Goal: Task Accomplishment & Management: Manage account settings

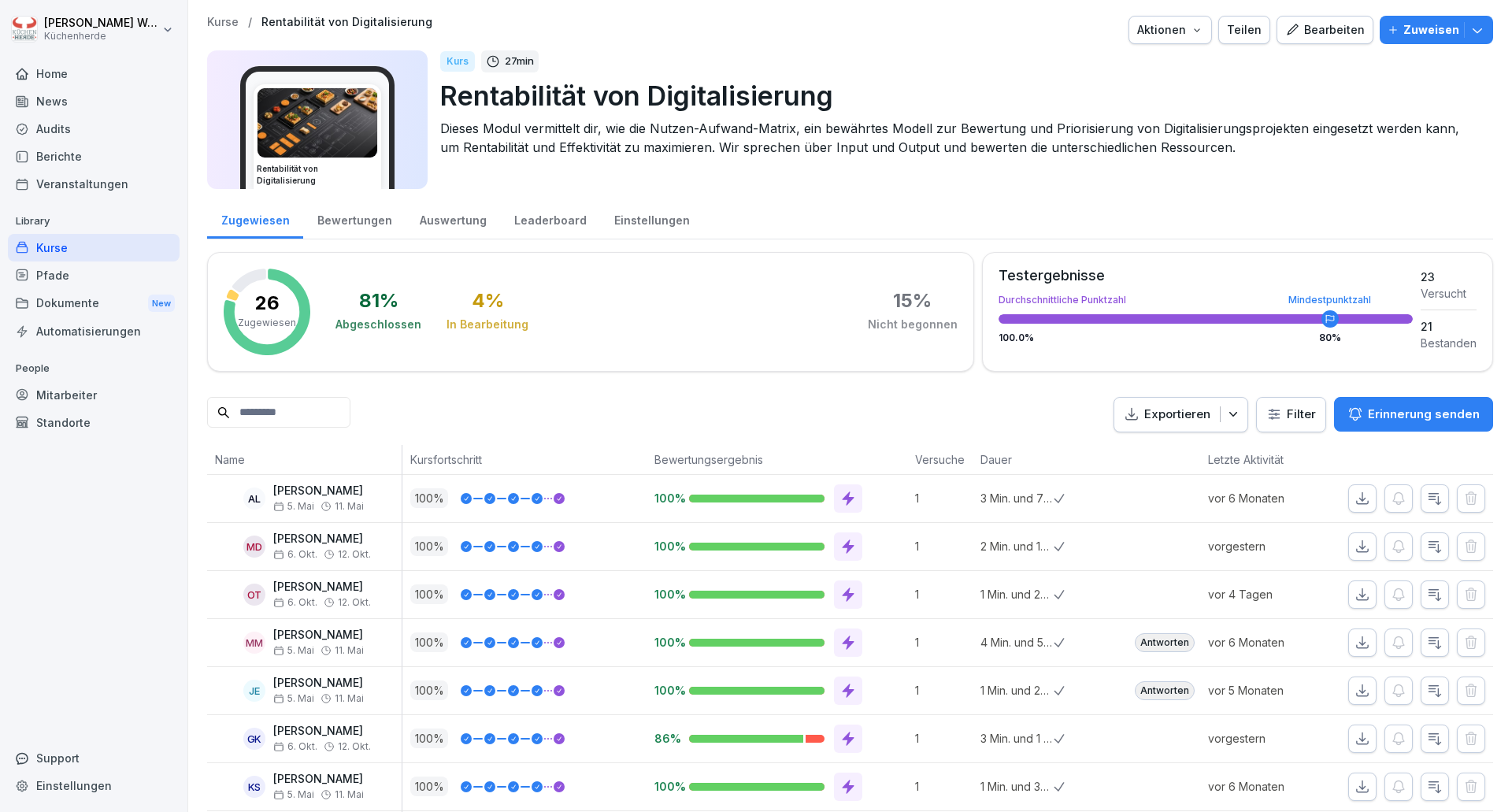
click at [370, 219] on div "Bewertungen" at bounding box center [354, 219] width 103 height 40
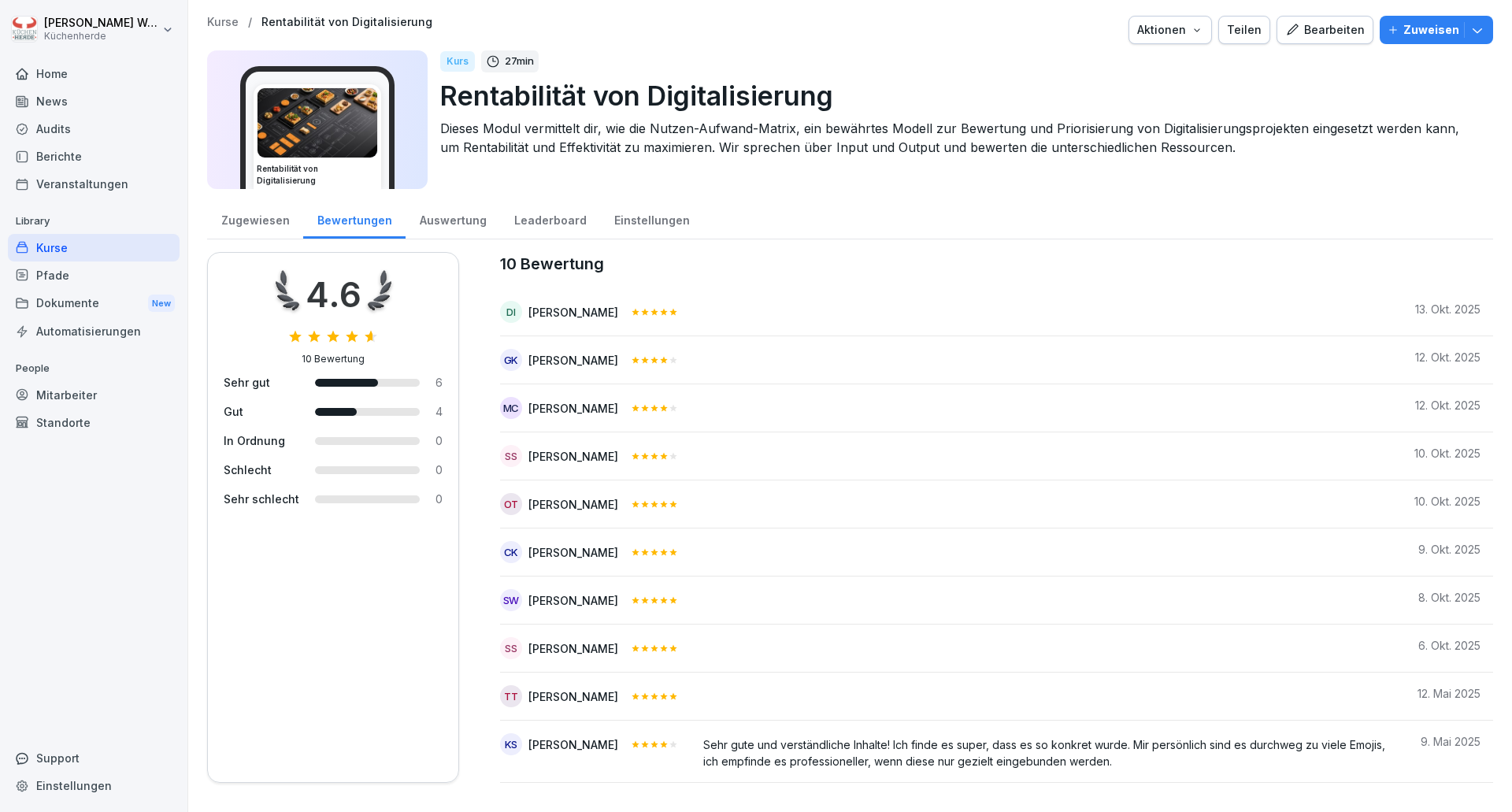
click at [1329, 21] on button "Bearbeiten" at bounding box center [1325, 29] width 97 height 28
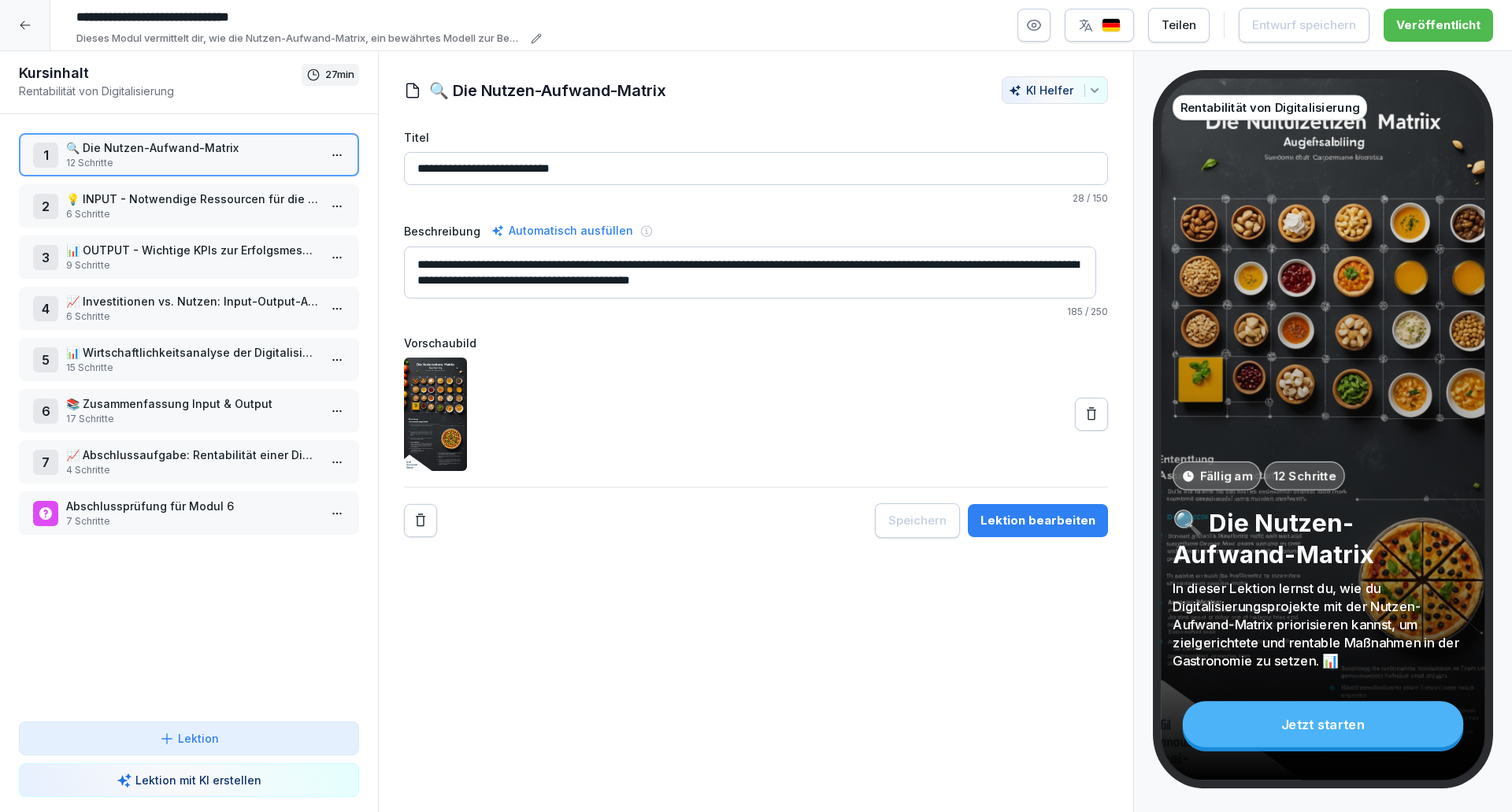
click at [174, 417] on p "17 Schritte" at bounding box center [192, 419] width 252 height 15
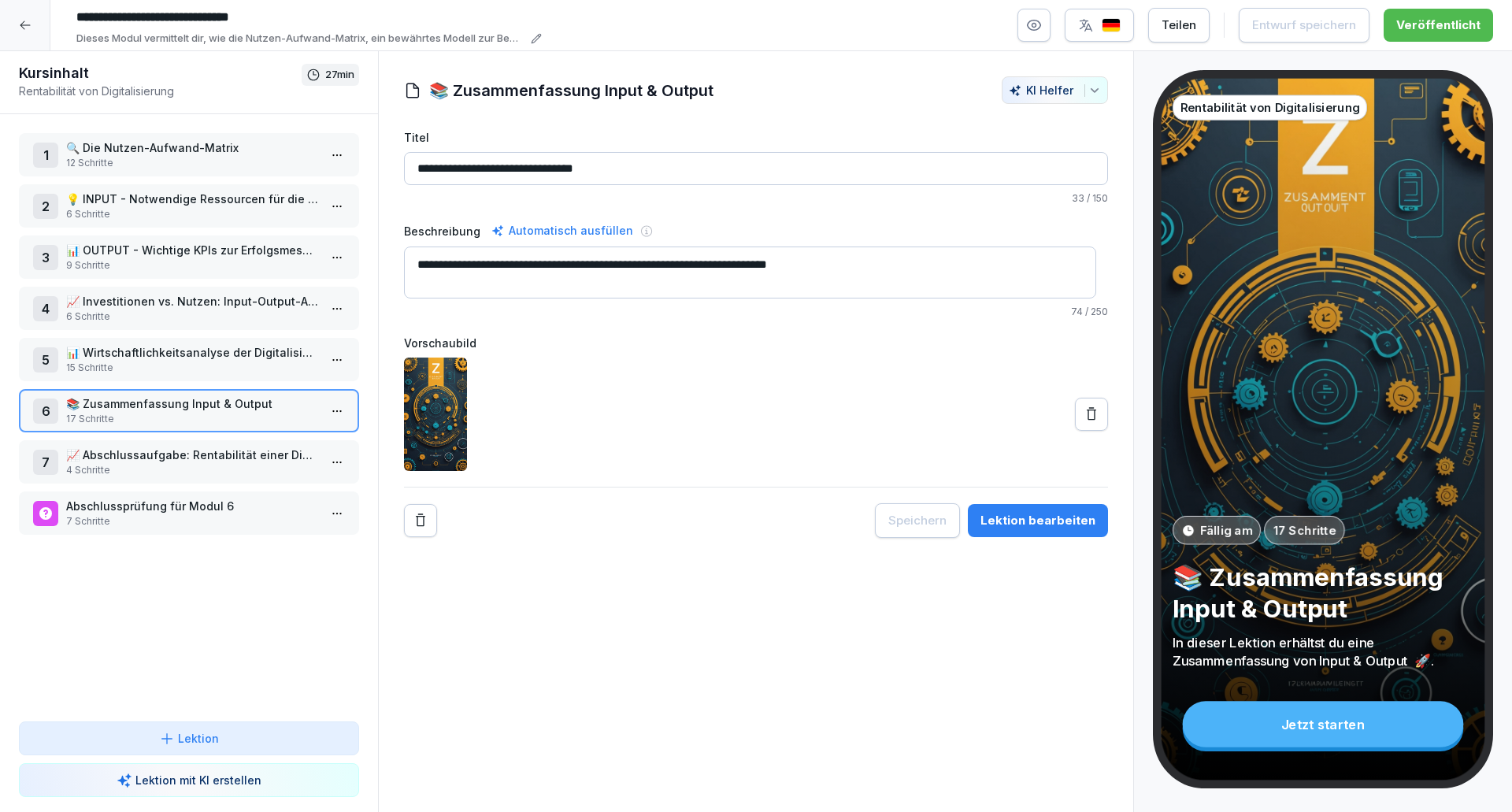
click at [1016, 523] on div "Lektion bearbeiten" at bounding box center [1038, 520] width 115 height 17
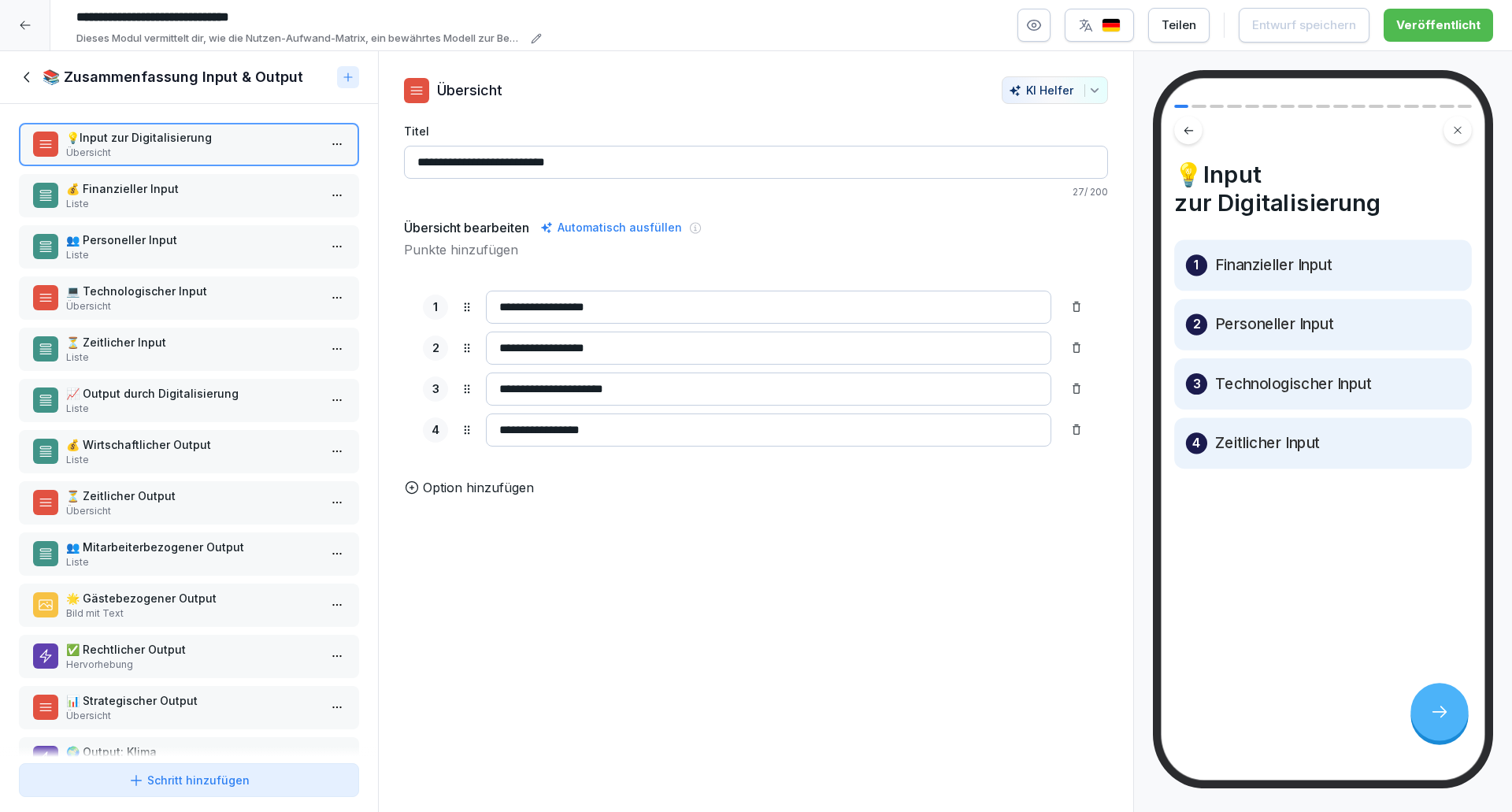
click at [165, 193] on p "💰 Finanzieller Input" at bounding box center [192, 189] width 252 height 16
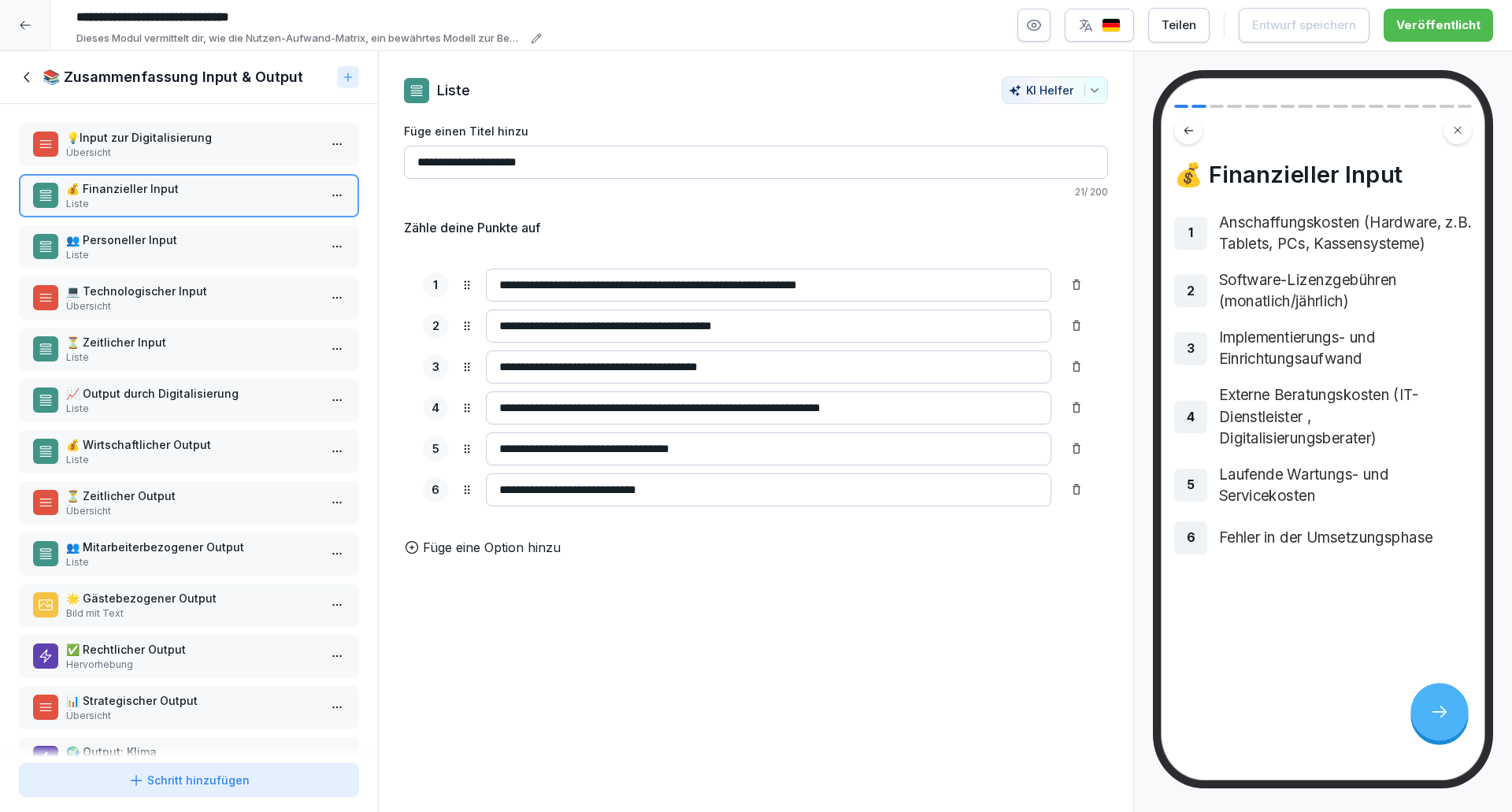
click at [181, 246] on p "👥 Personeller Input" at bounding box center [192, 240] width 252 height 16
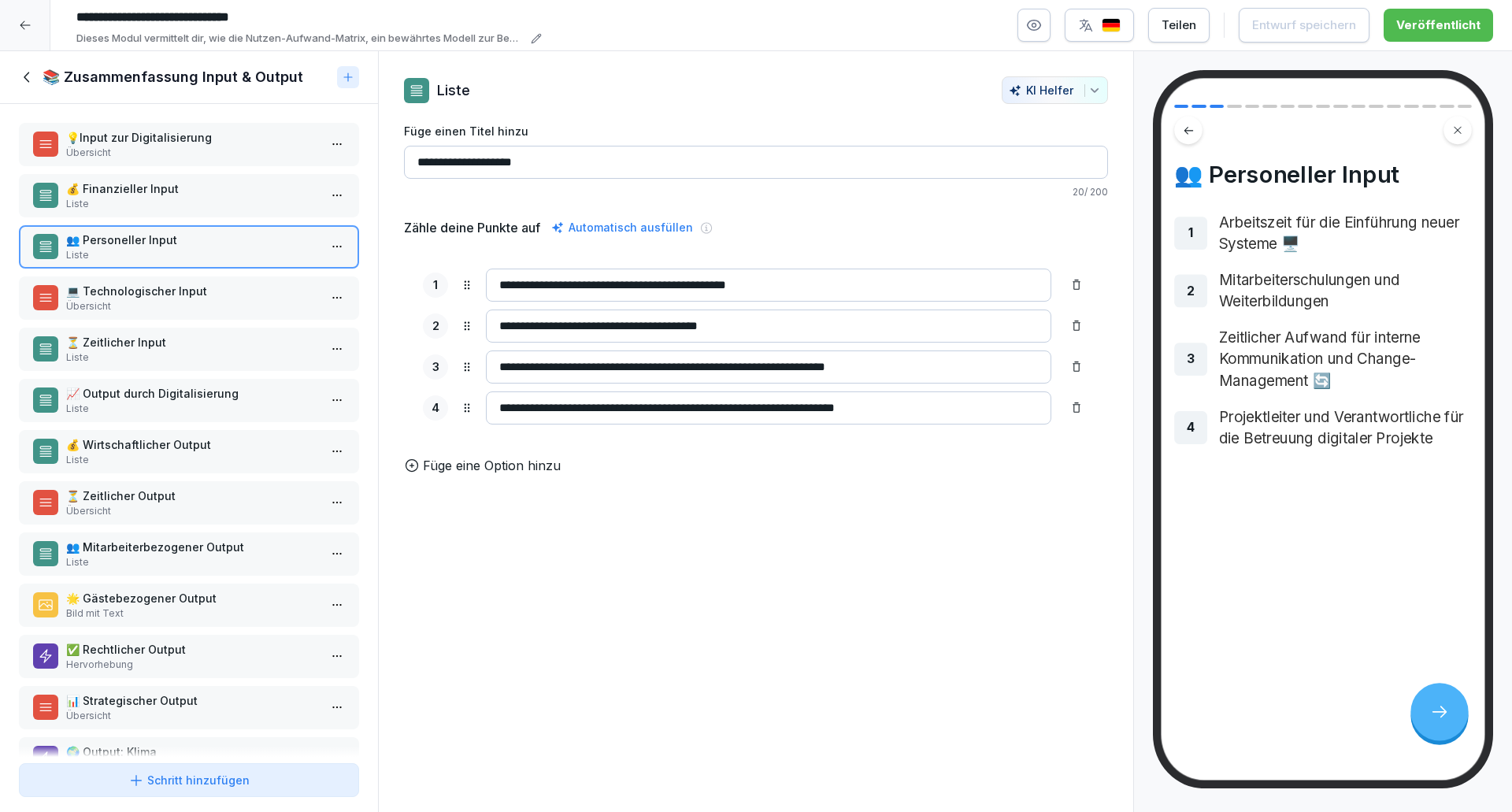
click at [206, 293] on p "💻 Technologischer Input" at bounding box center [192, 291] width 252 height 16
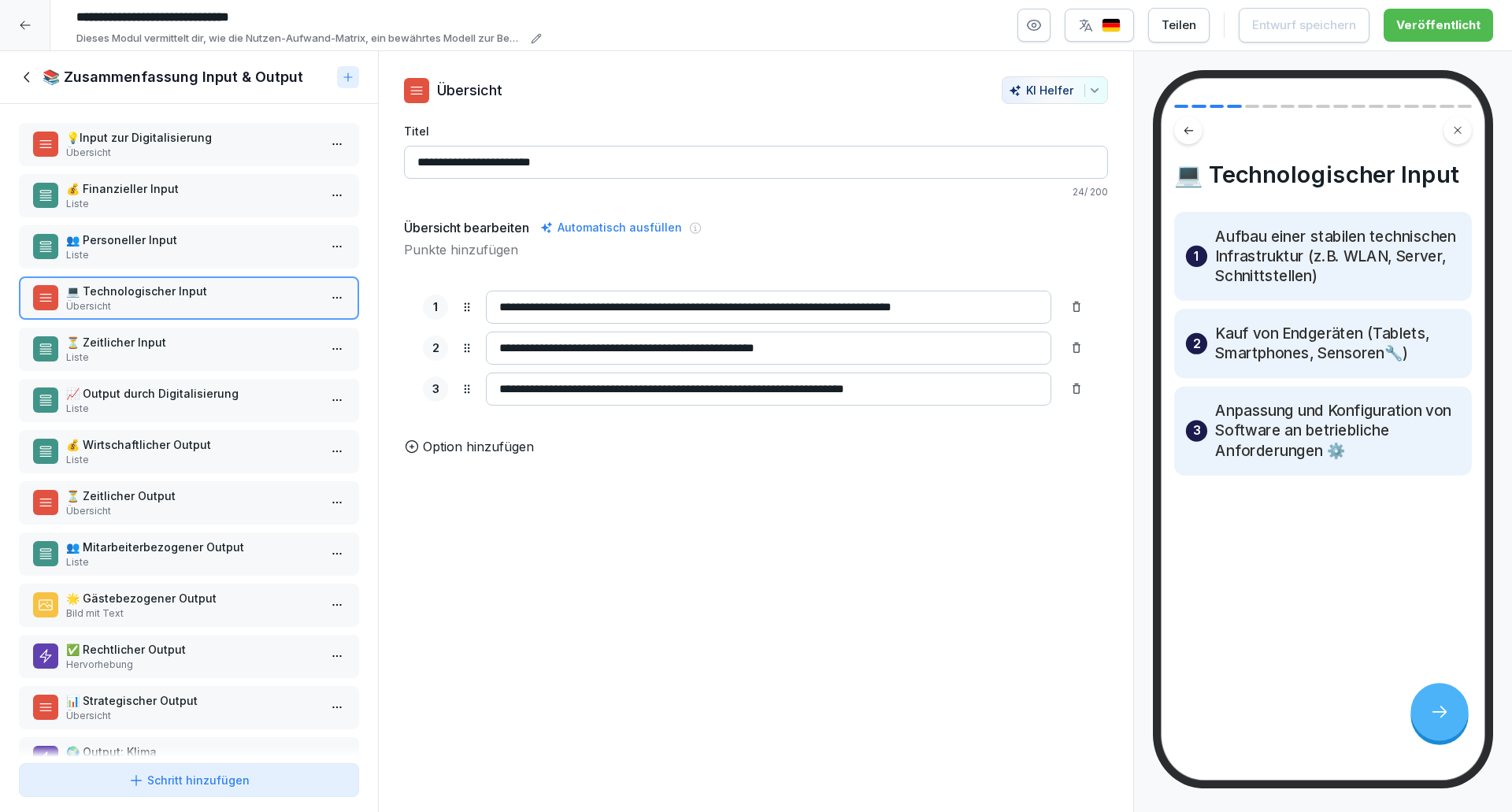
click at [195, 328] on div "⏳ Zeitlicher Input Liste" at bounding box center [189, 350] width 341 height 44
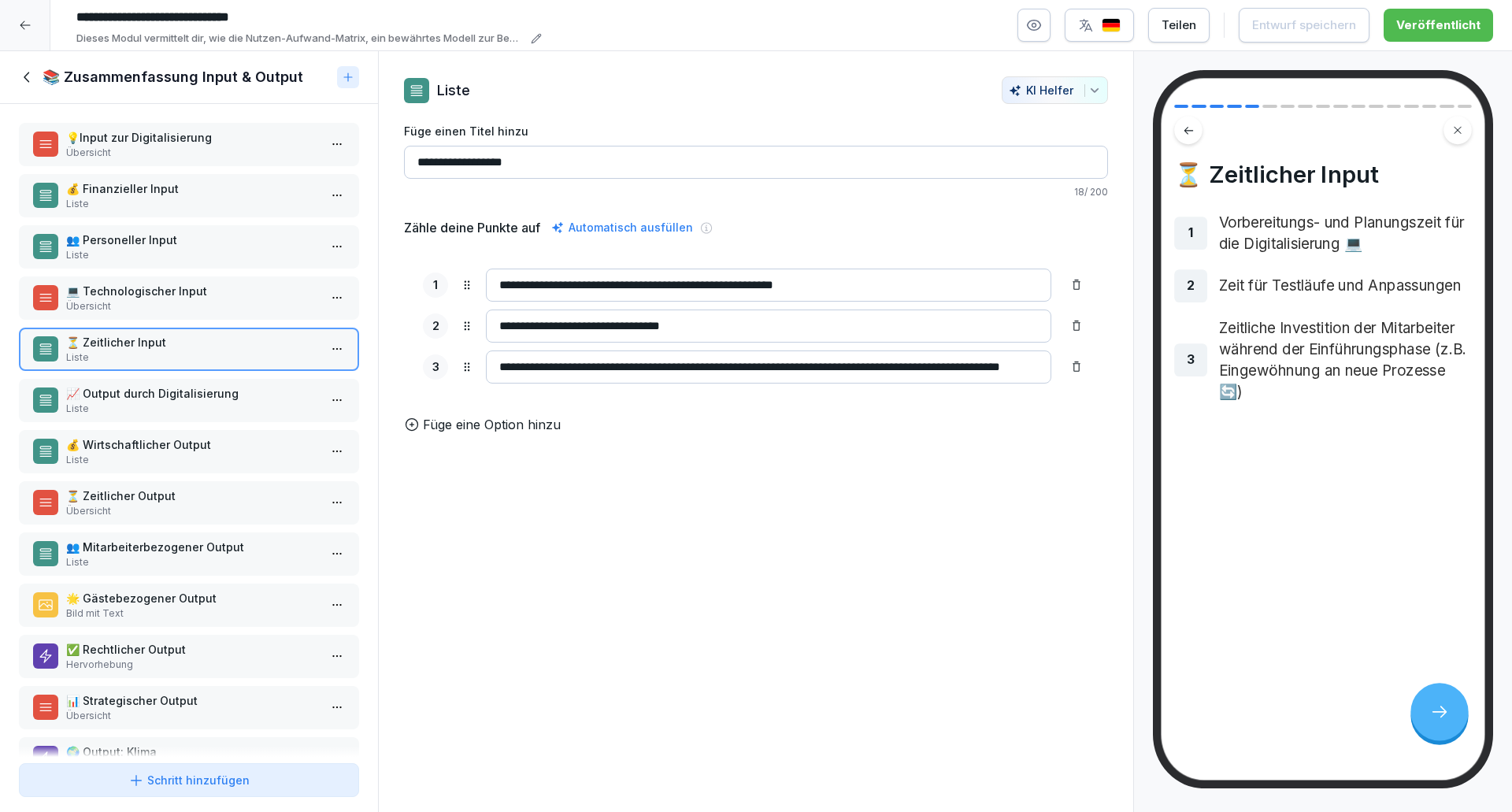
click at [172, 388] on p "📈 Output durch Digitalisierung" at bounding box center [192, 393] width 252 height 16
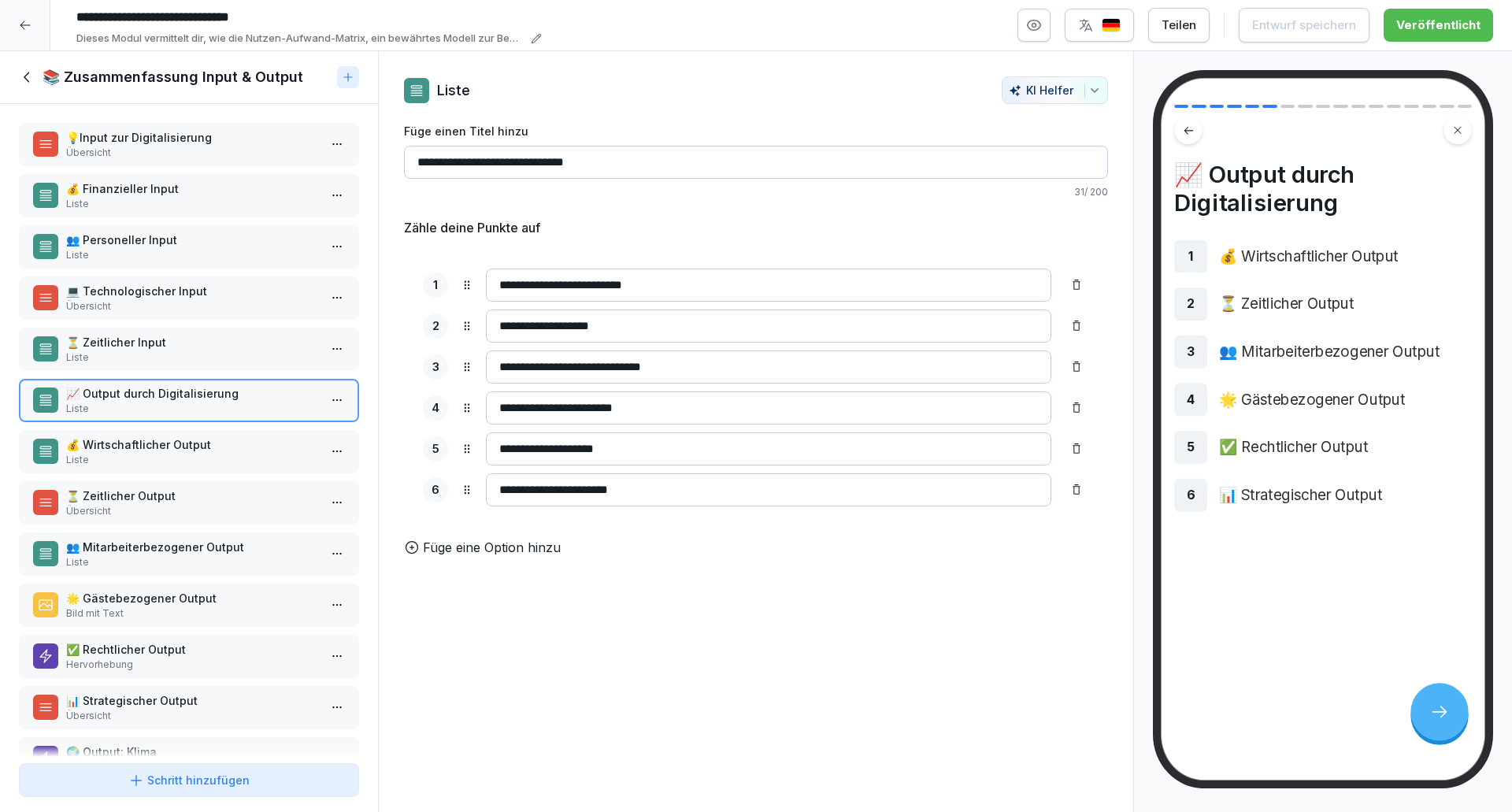
click at [187, 453] on p "Liste" at bounding box center [192, 460] width 252 height 15
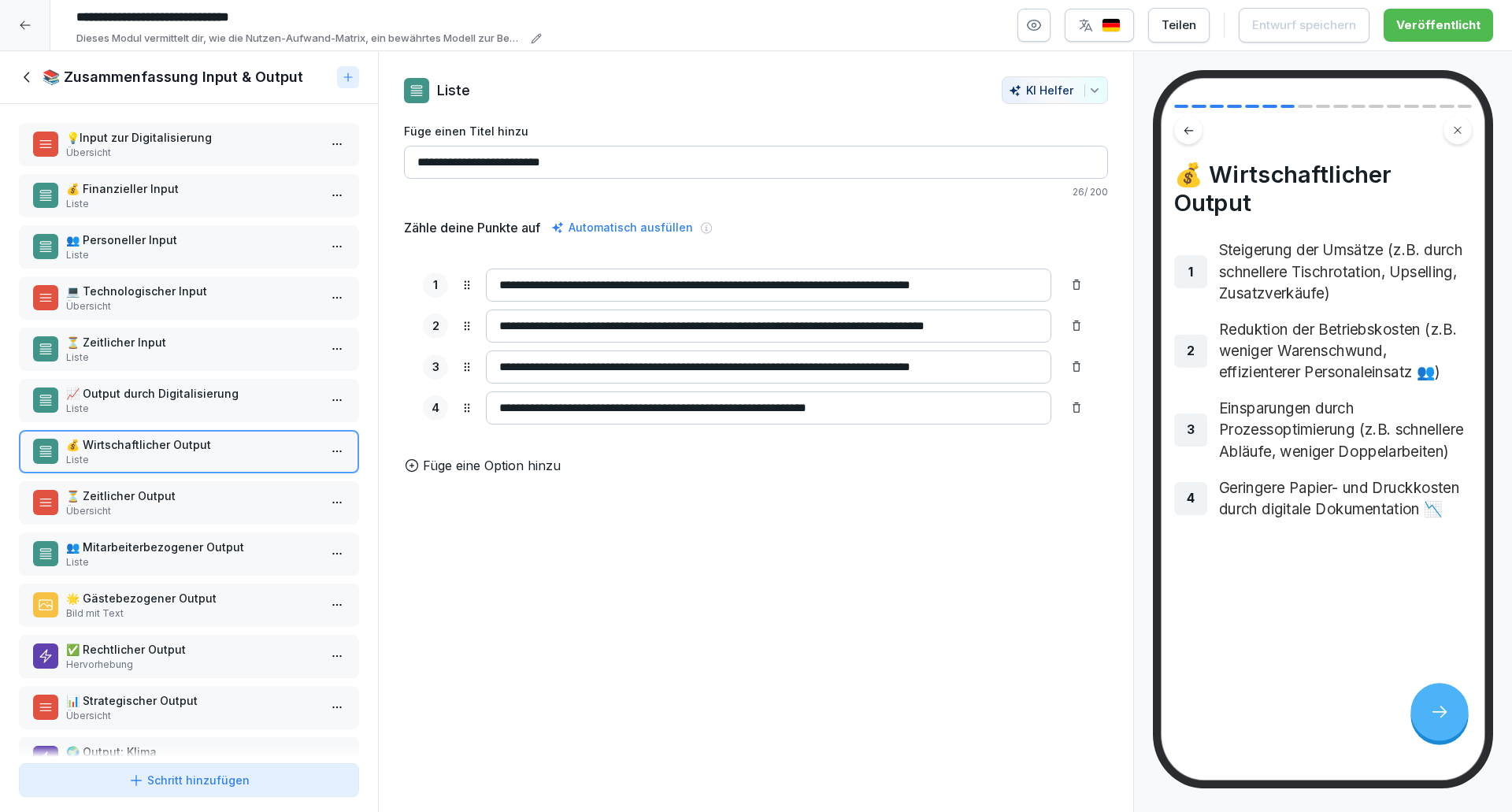
click at [203, 412] on p "Liste" at bounding box center [192, 409] width 252 height 15
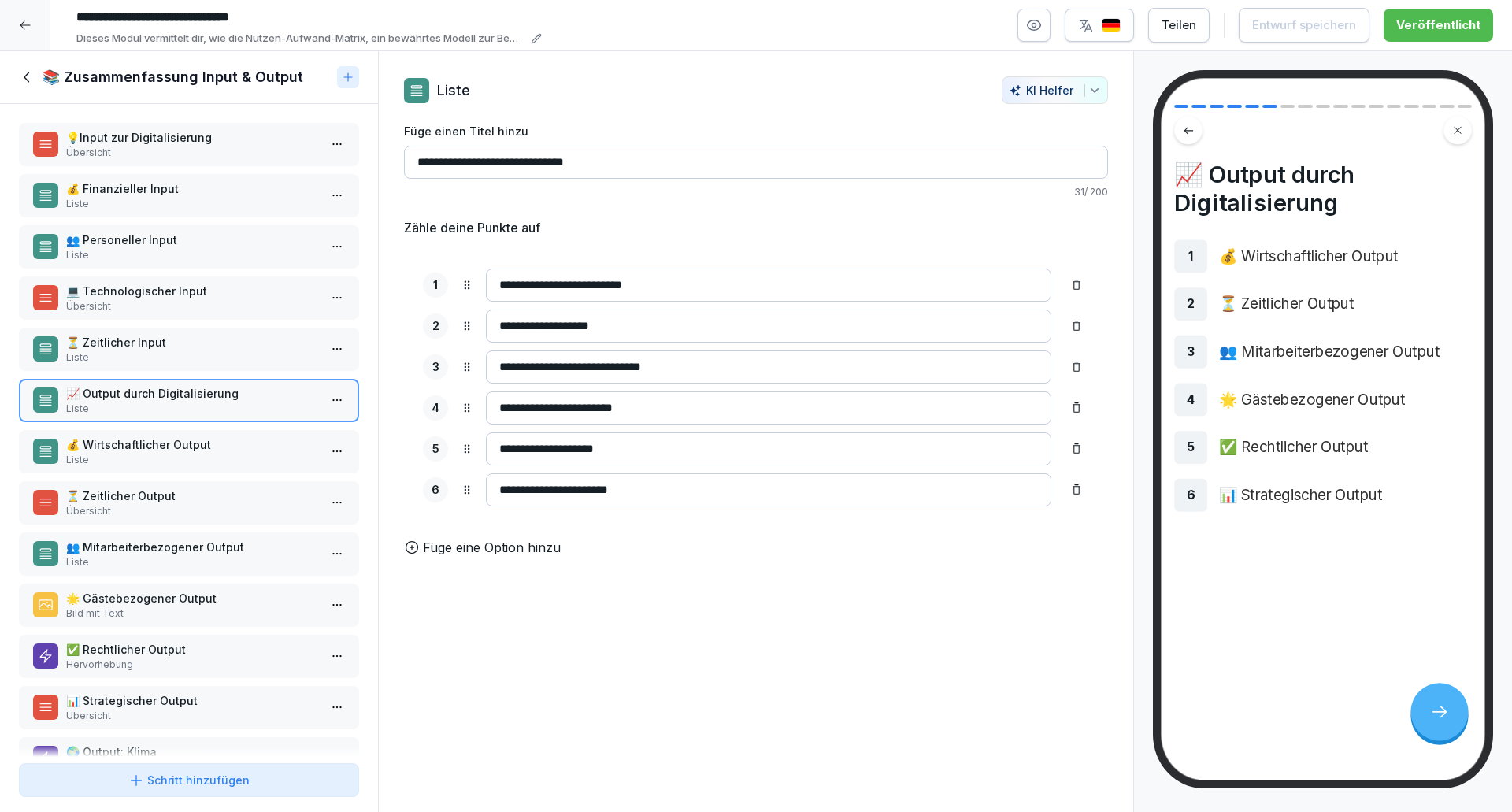
click at [160, 188] on p "💰 Finanzieller Input" at bounding box center [192, 189] width 252 height 16
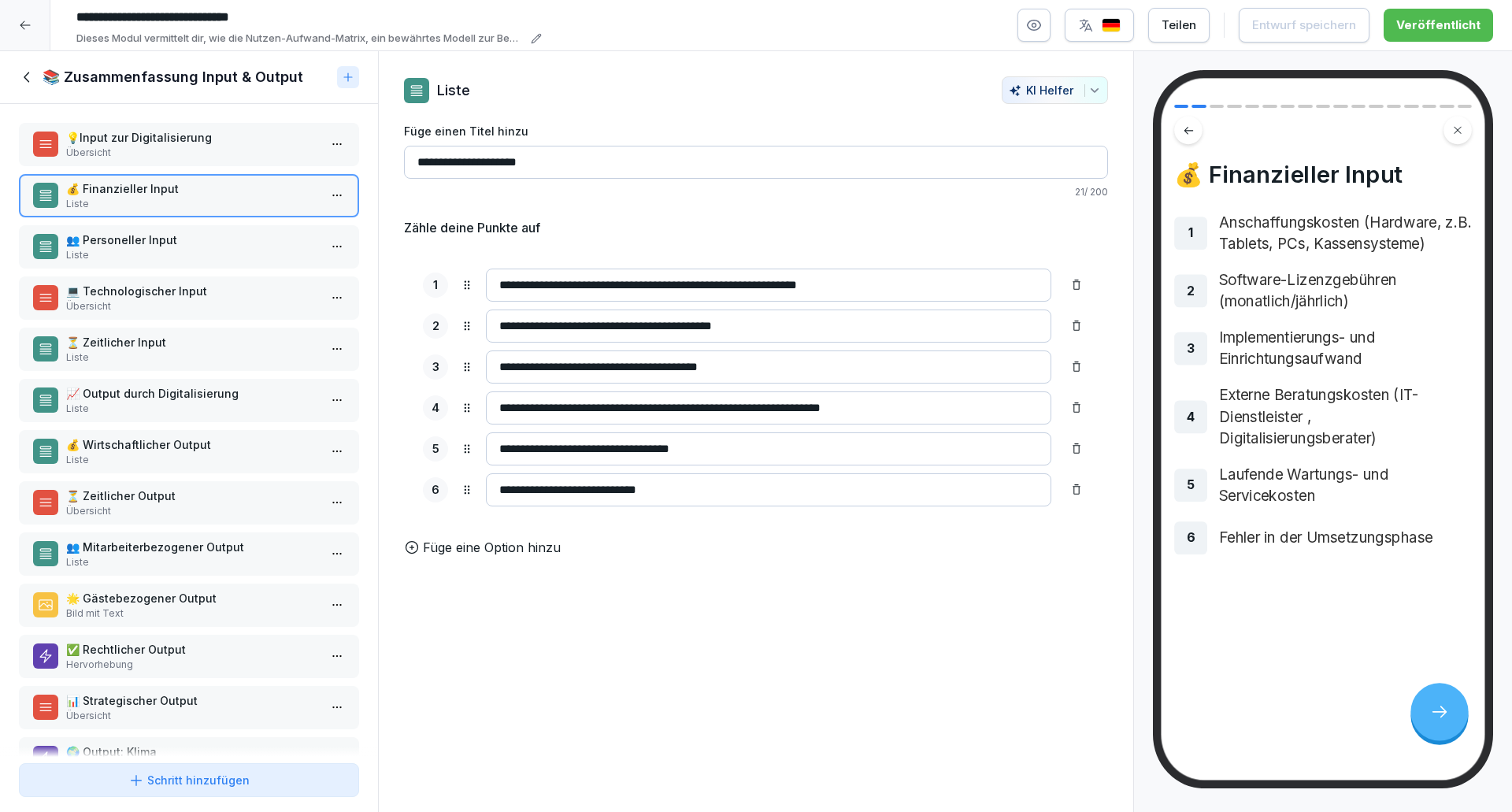
click at [168, 156] on p "Übersicht" at bounding box center [192, 153] width 252 height 15
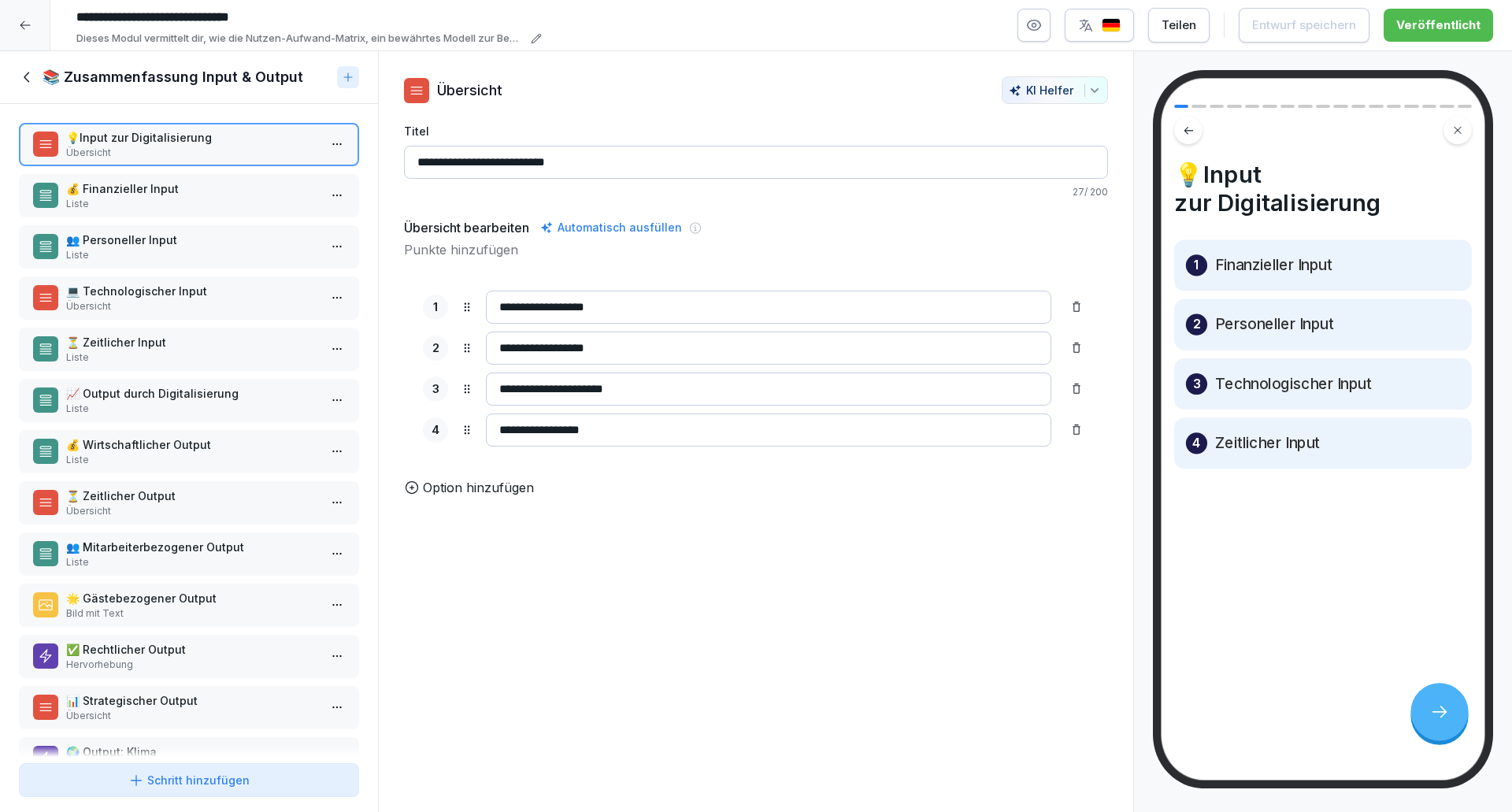
click at [176, 198] on p "Liste" at bounding box center [192, 204] width 252 height 15
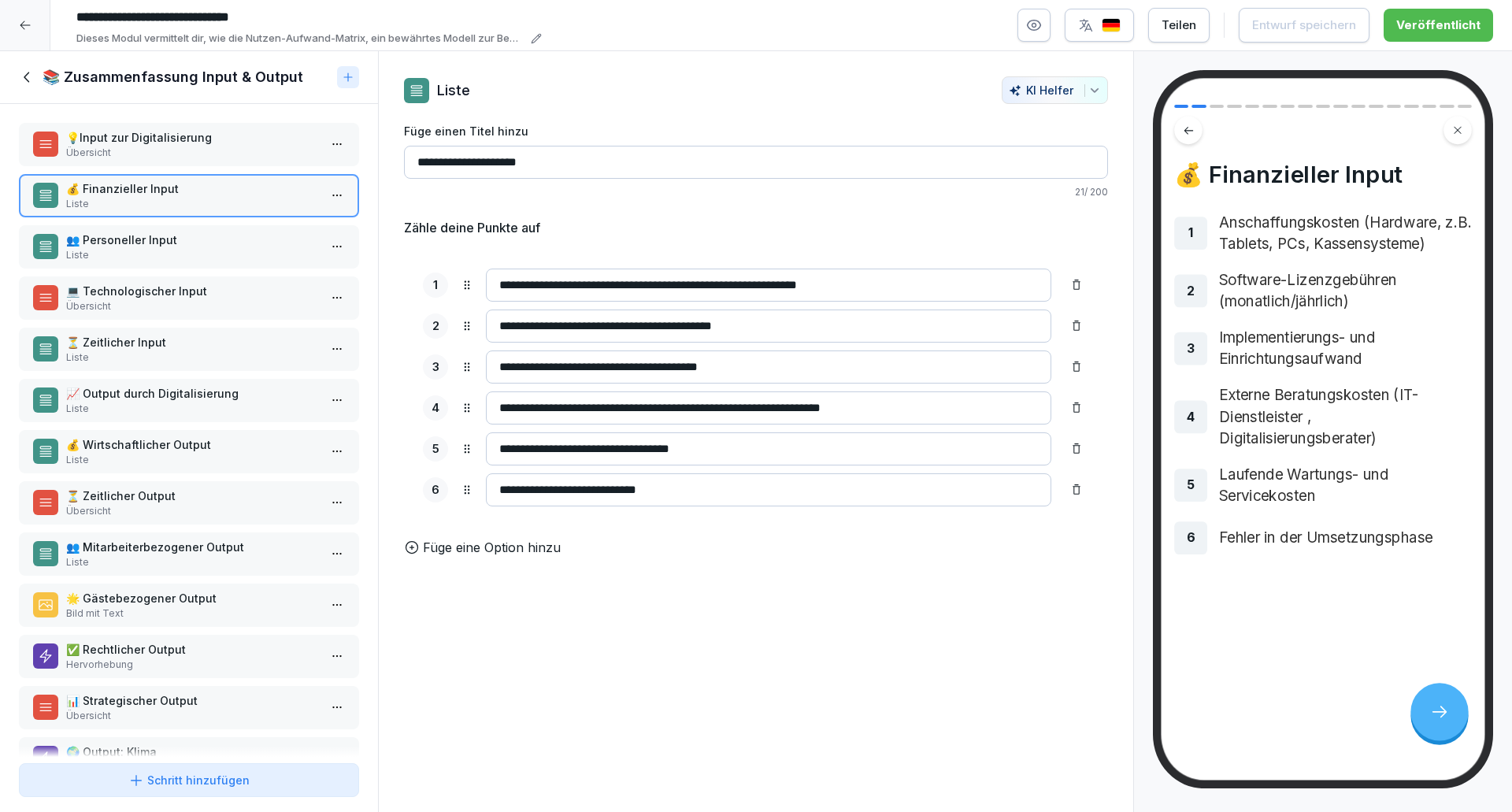
click at [181, 239] on p "👥 Personeller Input" at bounding box center [192, 240] width 252 height 16
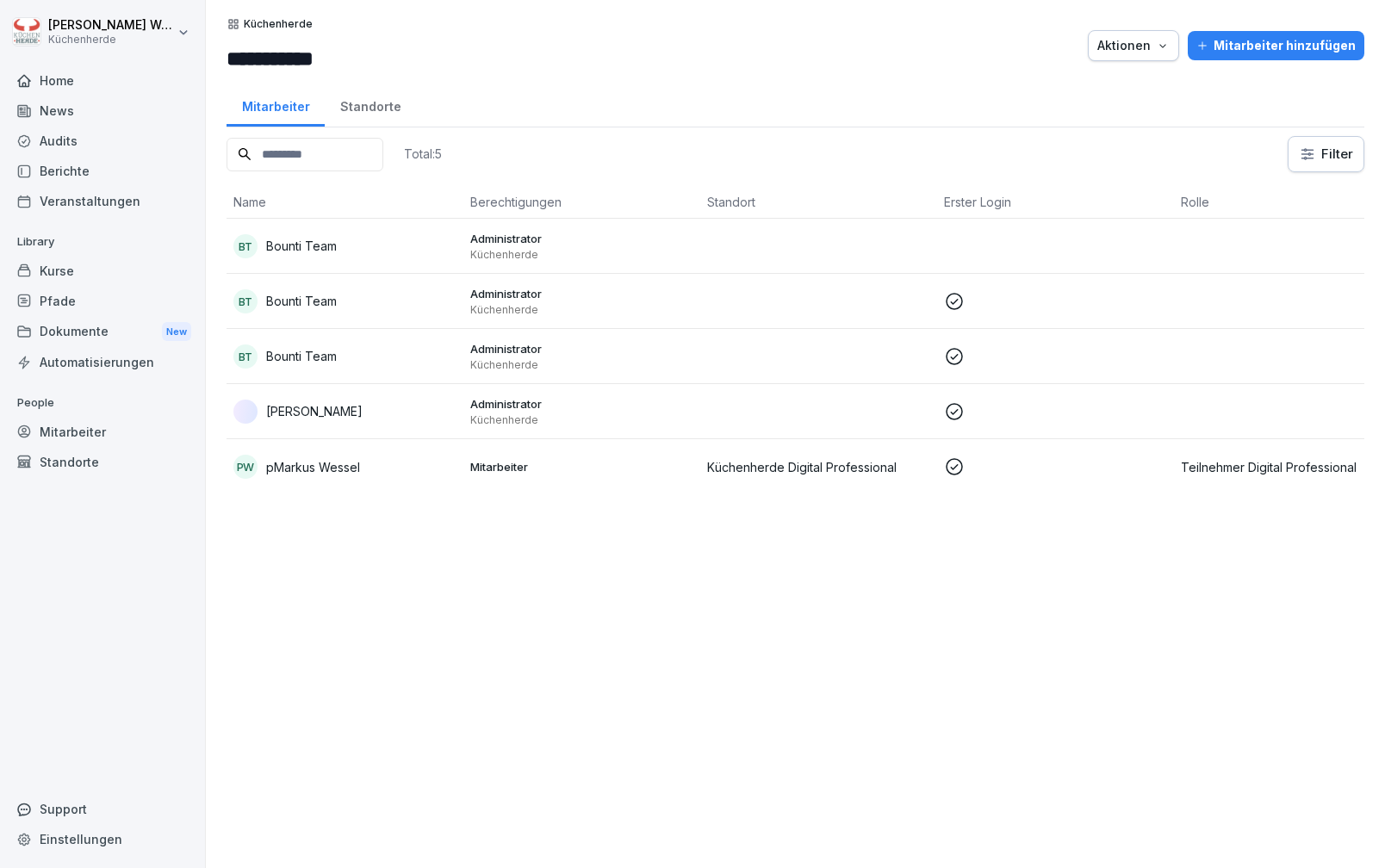
click at [328, 745] on div "Total: 5 Filter Name Berechtigungen Standort Erster Login Rolle BT Bounti Team …" at bounding box center [795, 494] width 1138 height 715
click at [49, 424] on div "Mitarbeiter" at bounding box center [102, 432] width 188 height 30
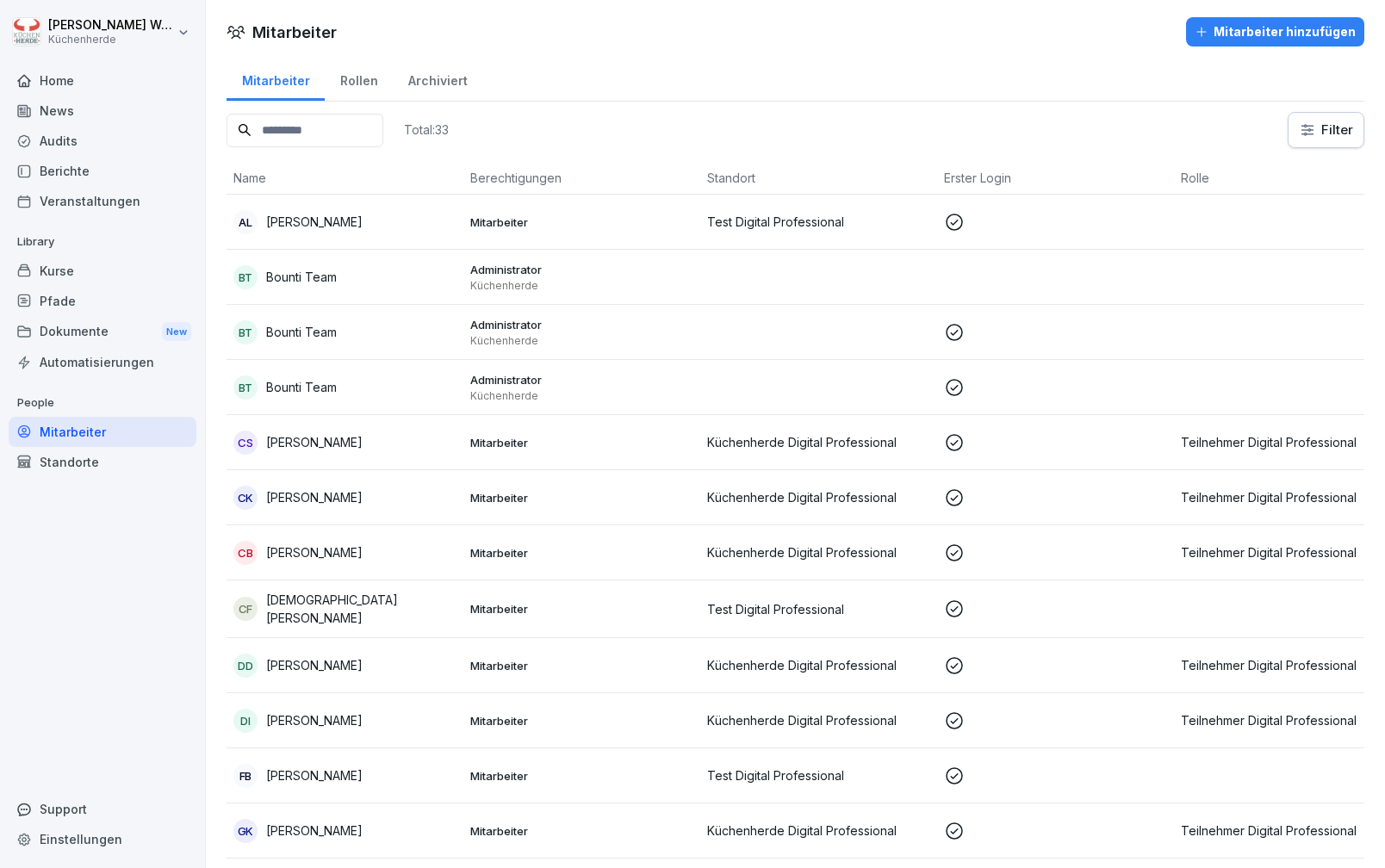
click at [367, 133] on input at bounding box center [305, 130] width 157 height 34
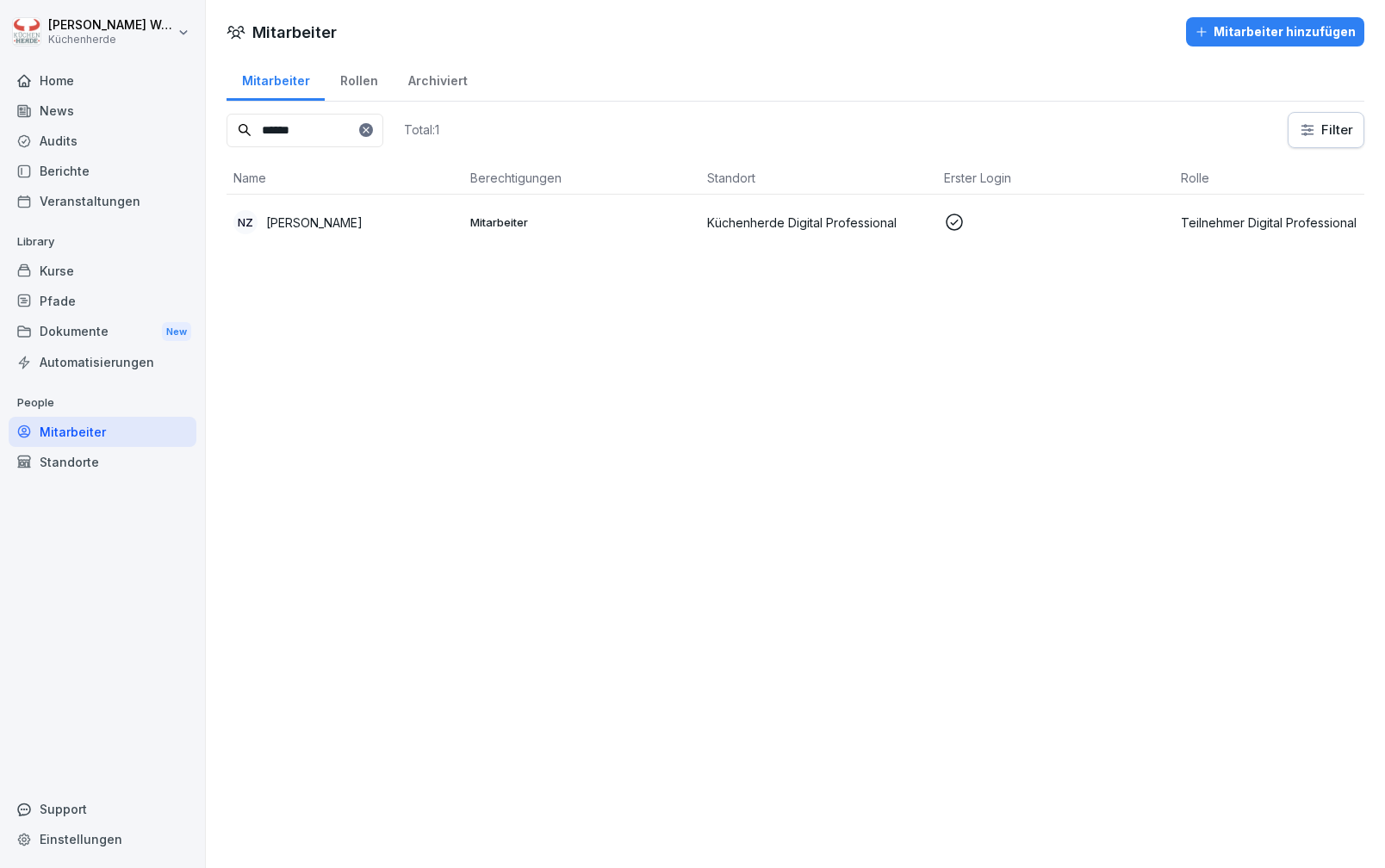
type input "******"
click at [363, 221] on p "[PERSON_NAME]" at bounding box center [314, 222] width 96 height 18
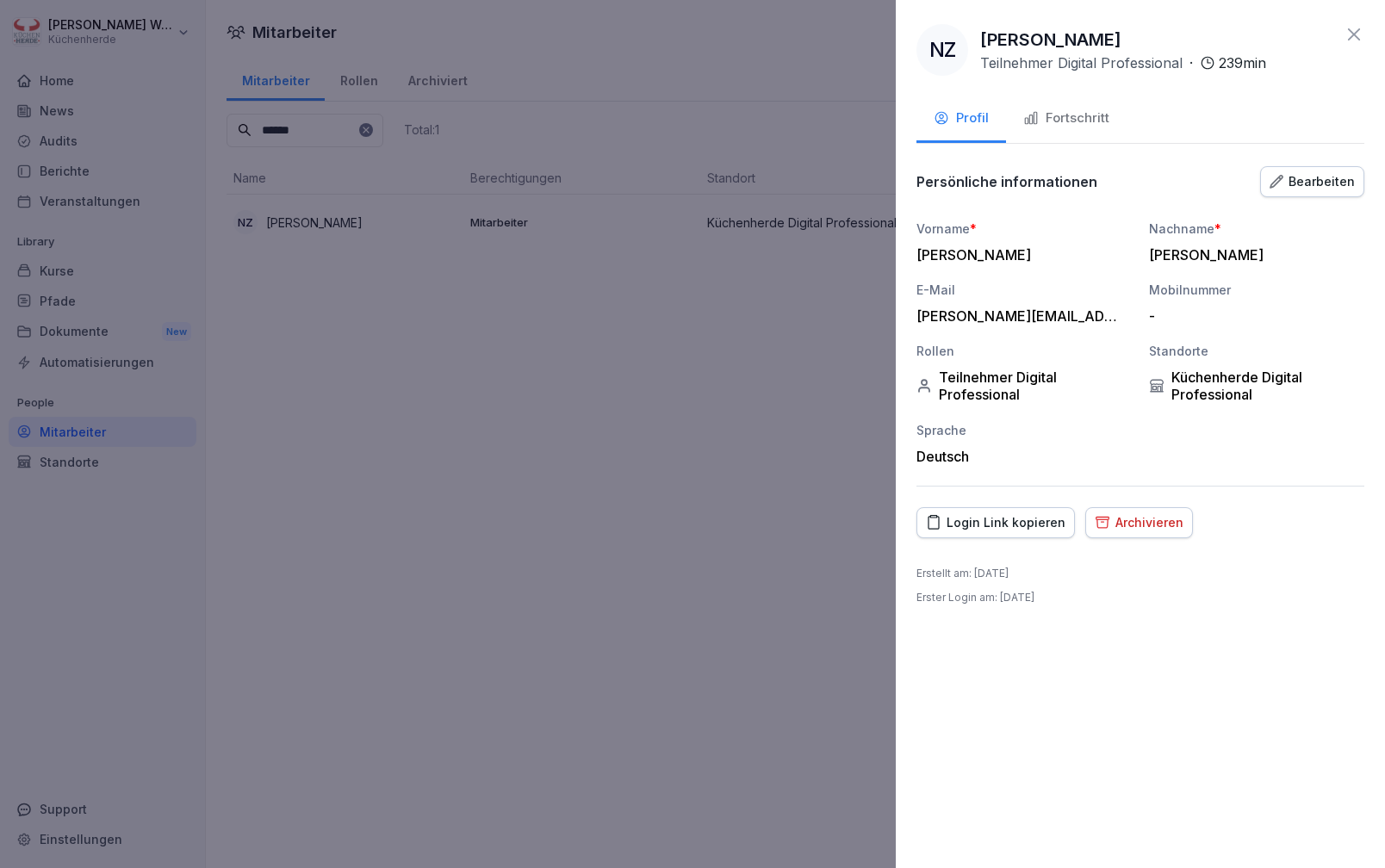
click at [1293, 183] on div "Bearbeiten" at bounding box center [1312, 181] width 85 height 19
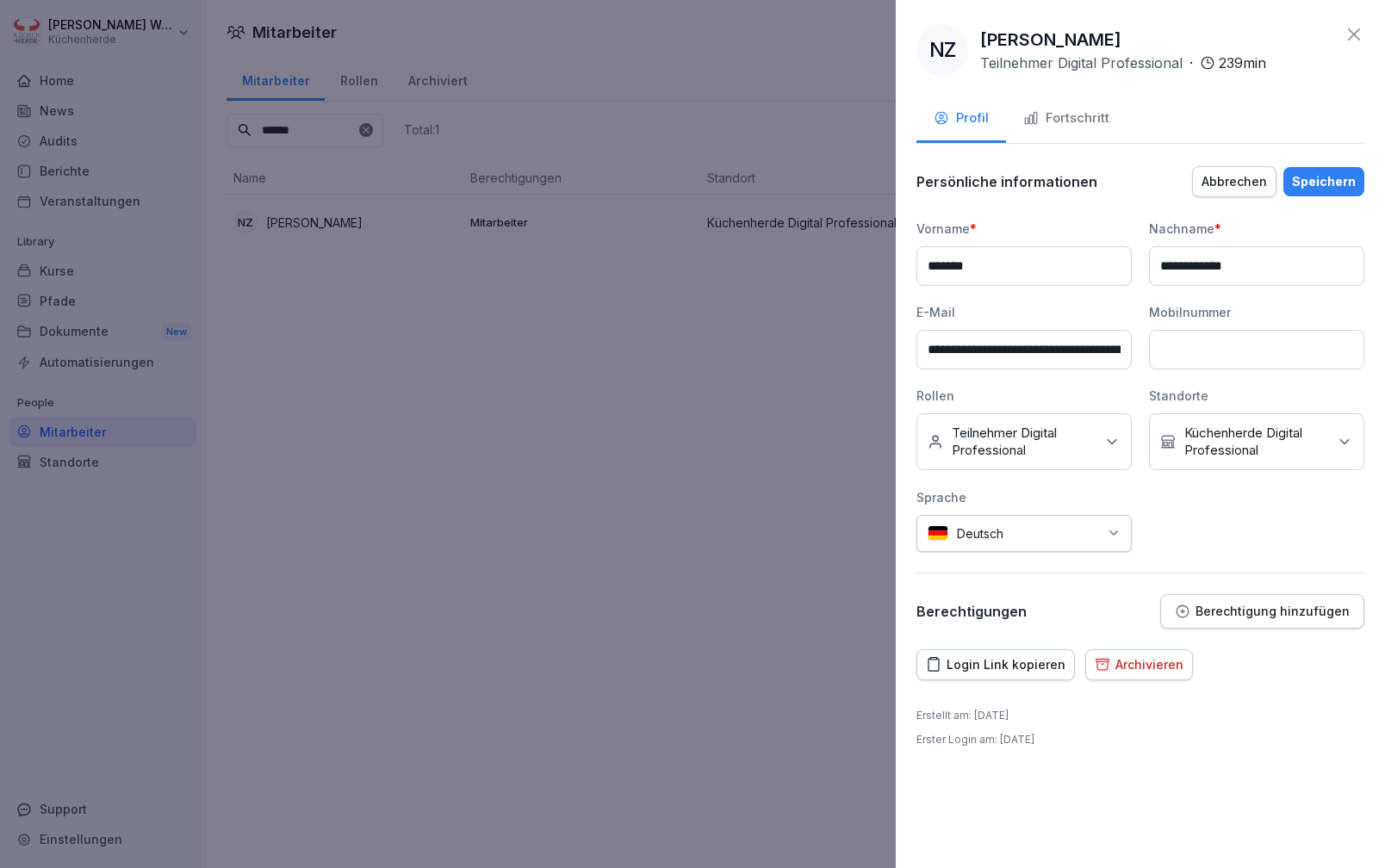
click at [976, 350] on input "**********" at bounding box center [1024, 350] width 216 height 40
paste input "**********"
type input "**********"
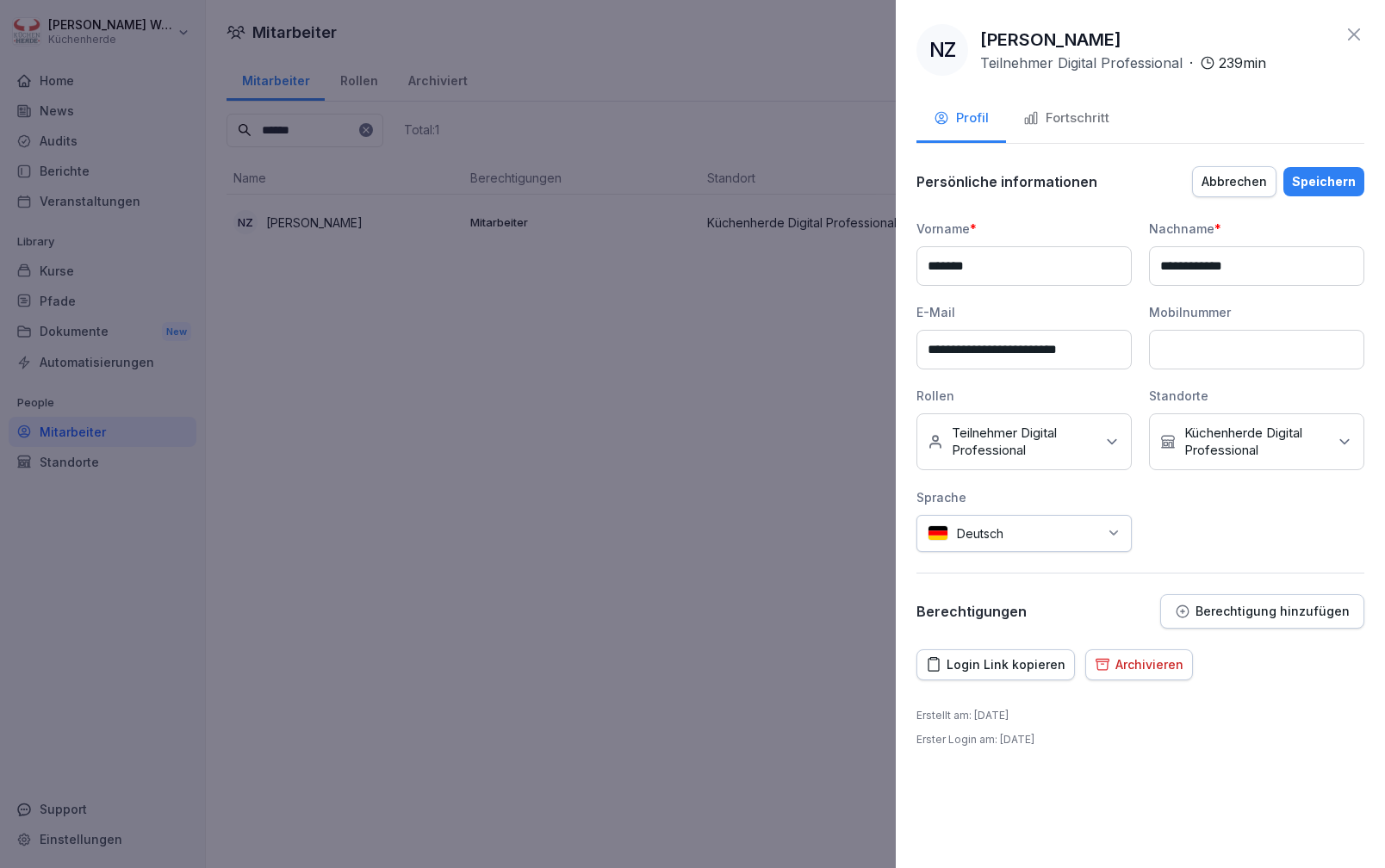
click at [1008, 313] on div "E-Mail" at bounding box center [1024, 312] width 216 height 18
click at [1303, 184] on div "Speichern" at bounding box center [1324, 181] width 64 height 19
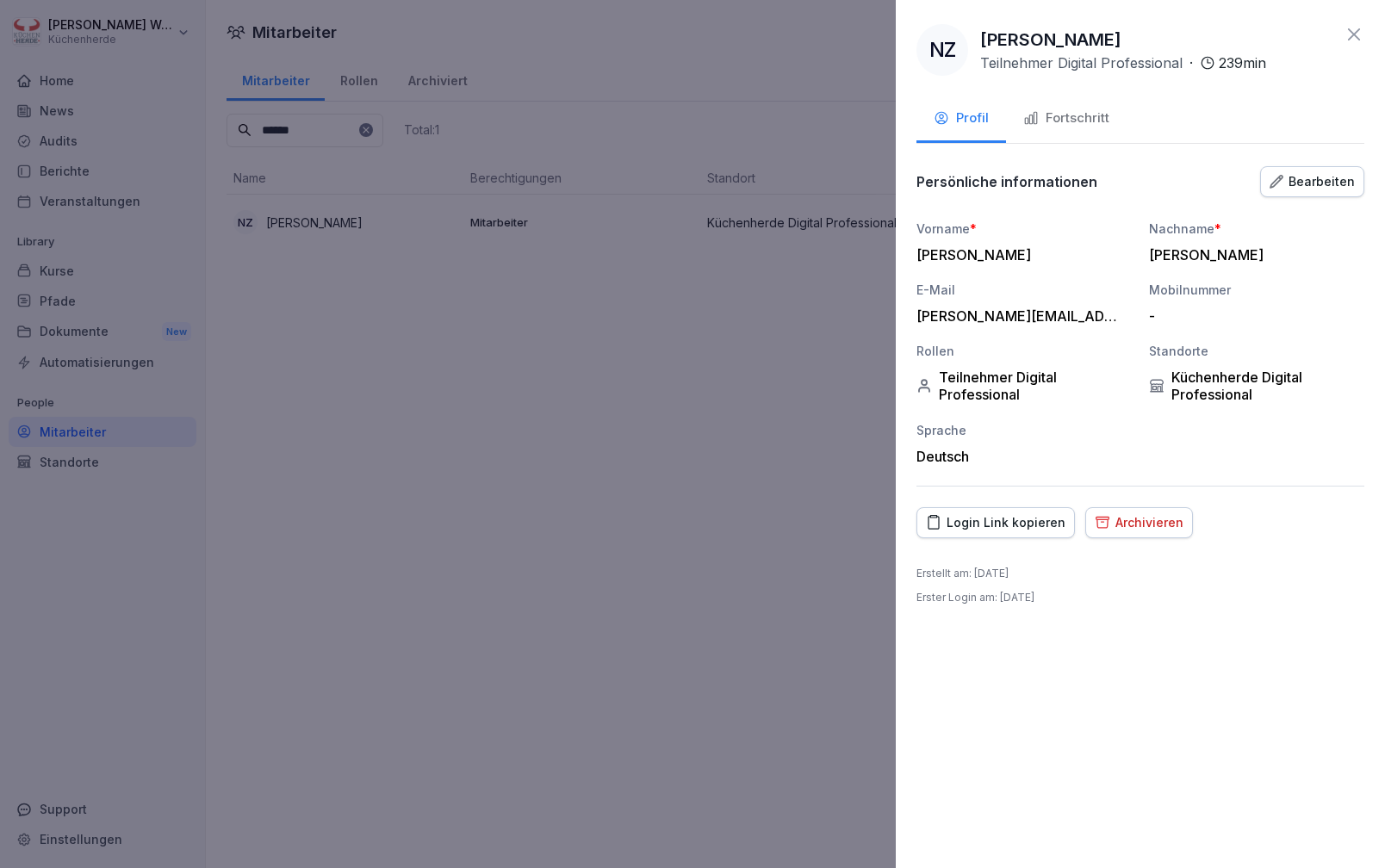
click at [1358, 36] on icon at bounding box center [1354, 34] width 21 height 21
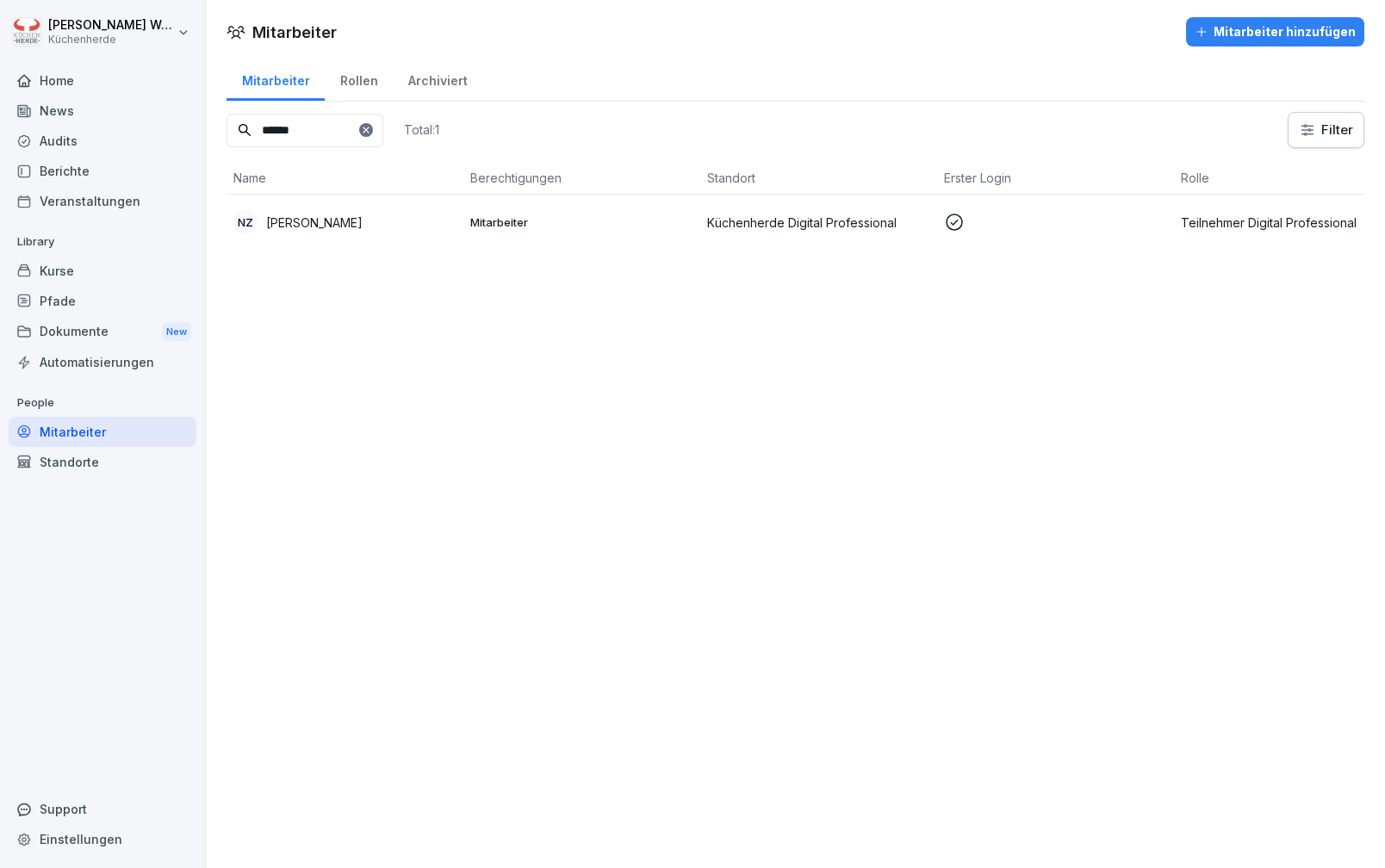
click at [714, 493] on div "Mitarbeiter Mitarbeiter hinzufügen Mitarbeiter Rollen Archiviert ****** Total: …" at bounding box center [795, 434] width 1179 height 868
click at [390, 236] on td "NZ Nadine Zapf-Leemann" at bounding box center [345, 221] width 236 height 55
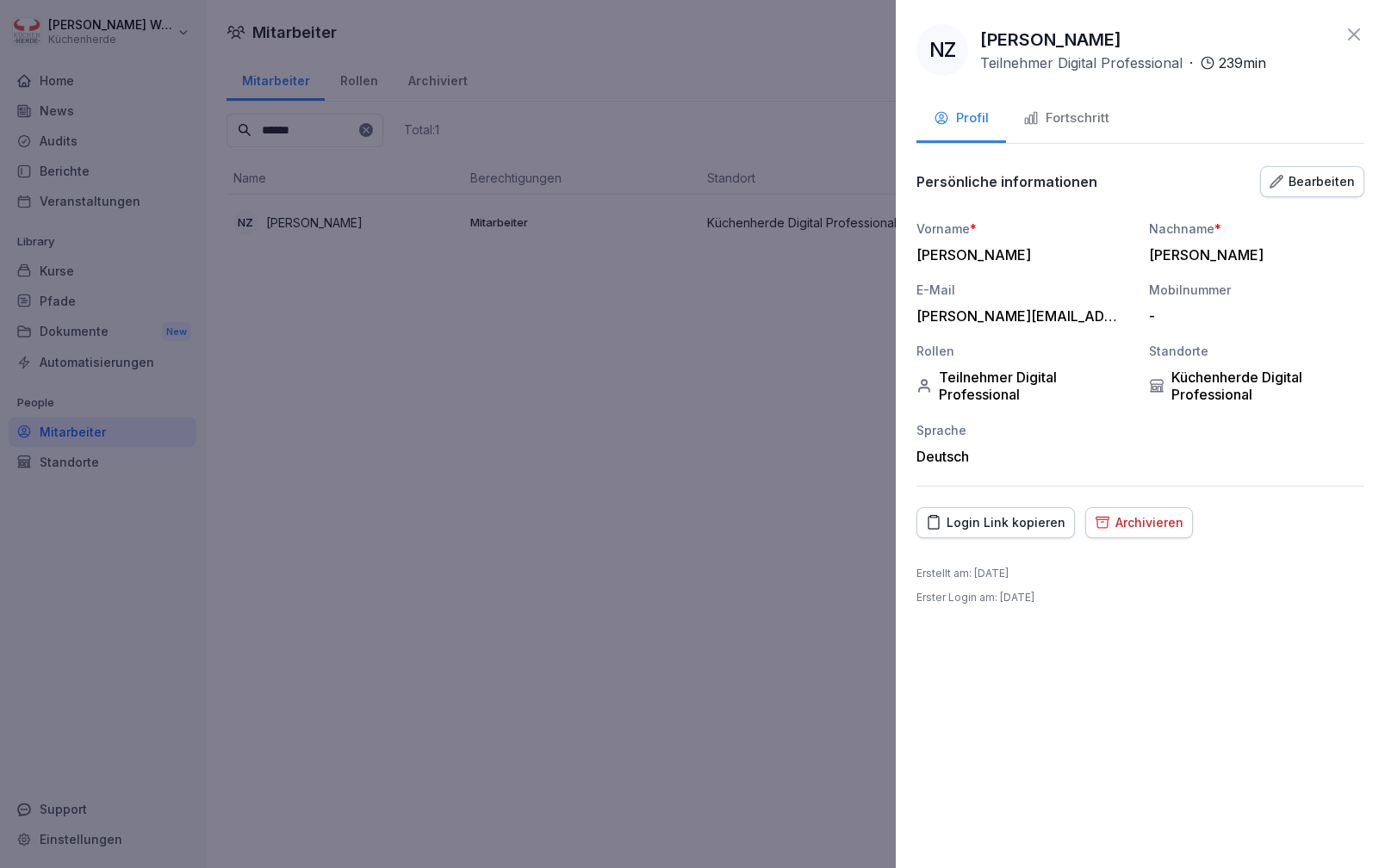
click at [525, 393] on div at bounding box center [692, 434] width 1385 height 868
